Goal: Entertainment & Leisure: Browse casually

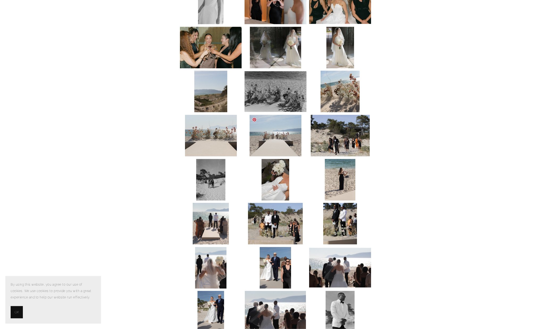
scroll to position [542, 0]
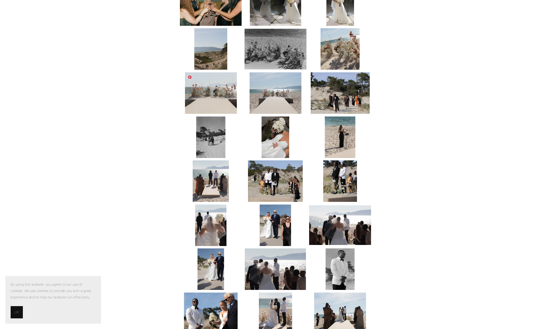
click at [217, 101] on img at bounding box center [211, 92] width 52 height 41
click at [199, 88] on img at bounding box center [211, 92] width 52 height 41
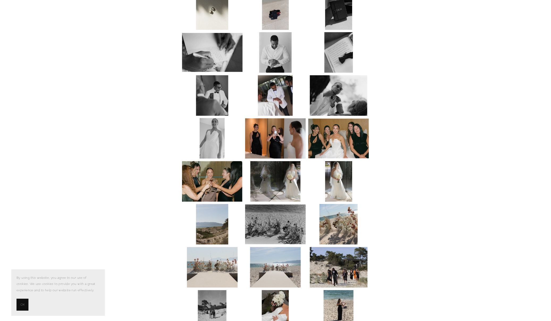
scroll to position [0, 0]
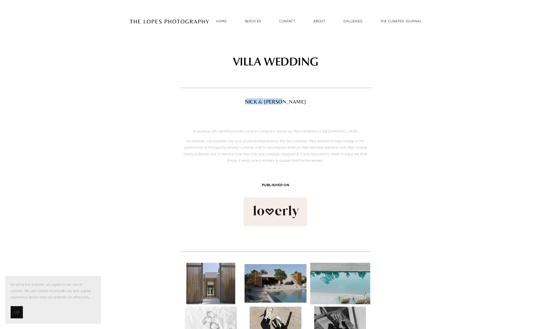
drag, startPoint x: 303, startPoint y: 102, endPoint x: 253, endPoint y: 100, distance: 50.5
click at [253, 100] on h2 "NICK & [PERSON_NAME]" at bounding box center [275, 101] width 191 height 5
copy h2 "NICK & [PERSON_NAME]"
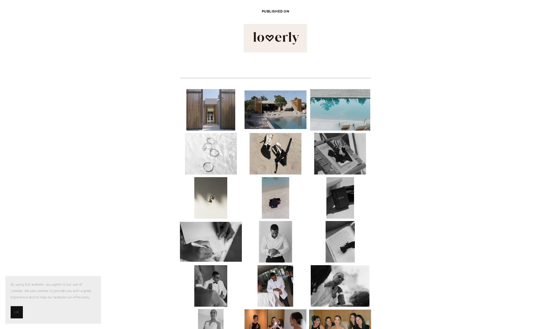
scroll to position [181, 0]
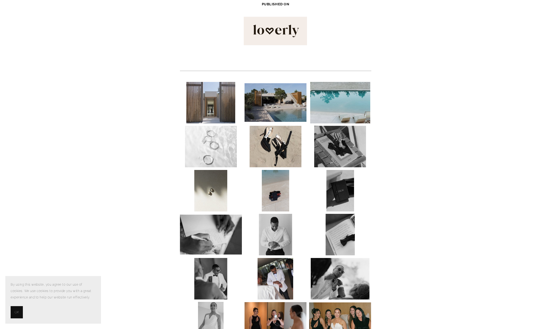
click at [278, 34] on img at bounding box center [275, 31] width 63 height 28
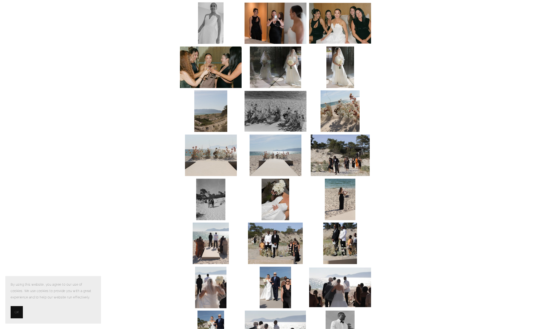
scroll to position [542, 0]
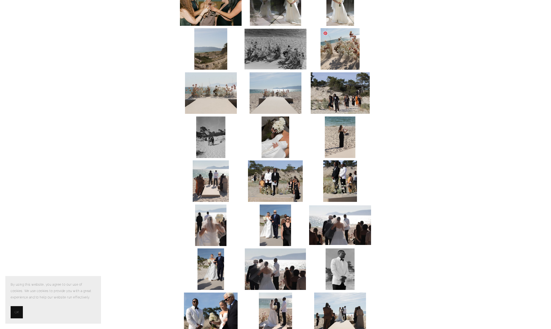
click at [340, 50] on img at bounding box center [339, 48] width 39 height 41
